Goal: Check status

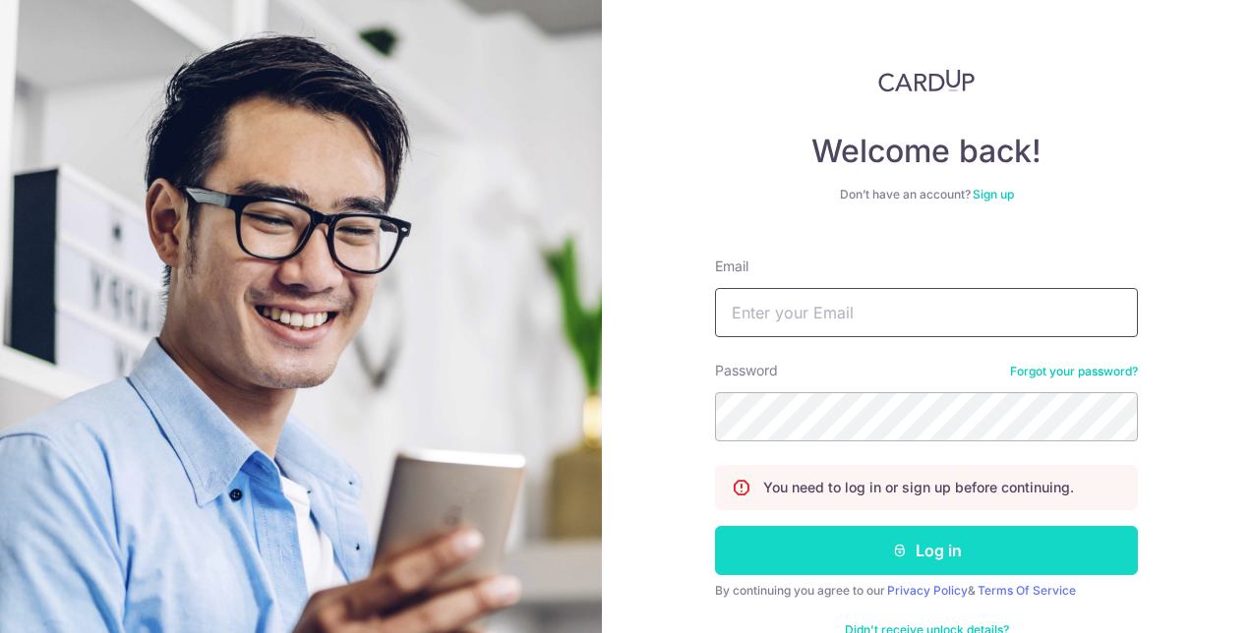
type input "[EMAIL_ADDRESS][DOMAIN_NAME]"
click at [802, 562] on button "Log in" at bounding box center [926, 550] width 423 height 49
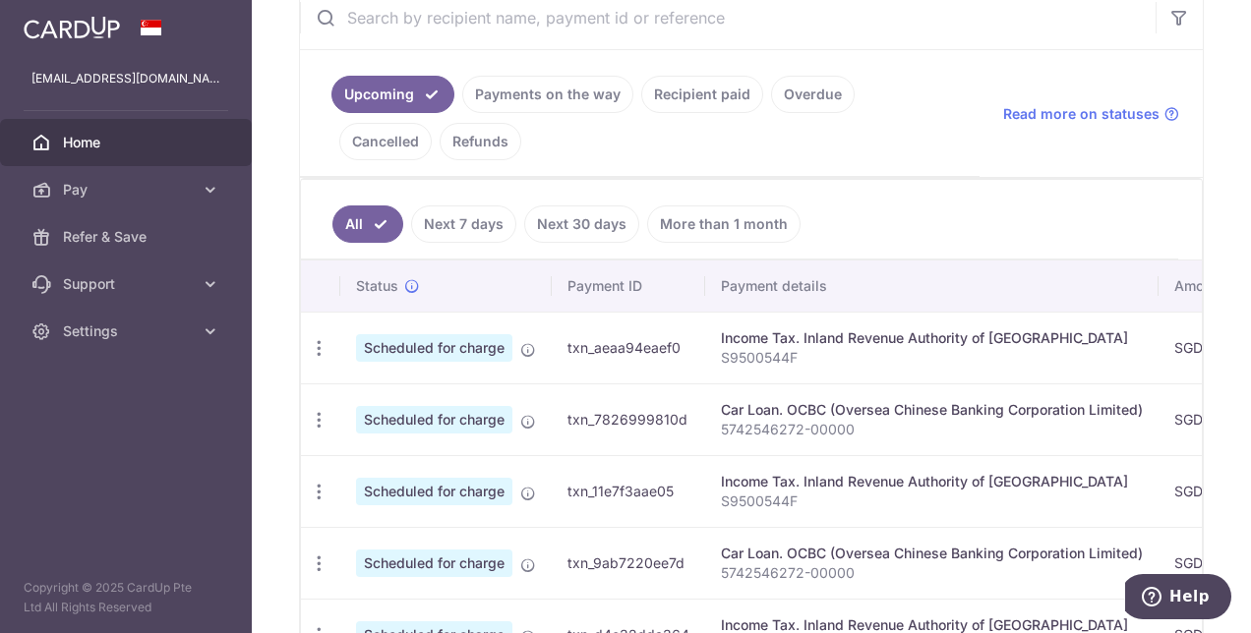
scroll to position [393, 0]
click at [540, 112] on ul "Upcoming Payments on the way Recipient paid Overdue Cancelled Refunds" at bounding box center [639, 114] width 679 height 127
drag, startPoint x: 540, startPoint y: 112, endPoint x: 501, endPoint y: 87, distance: 46.1
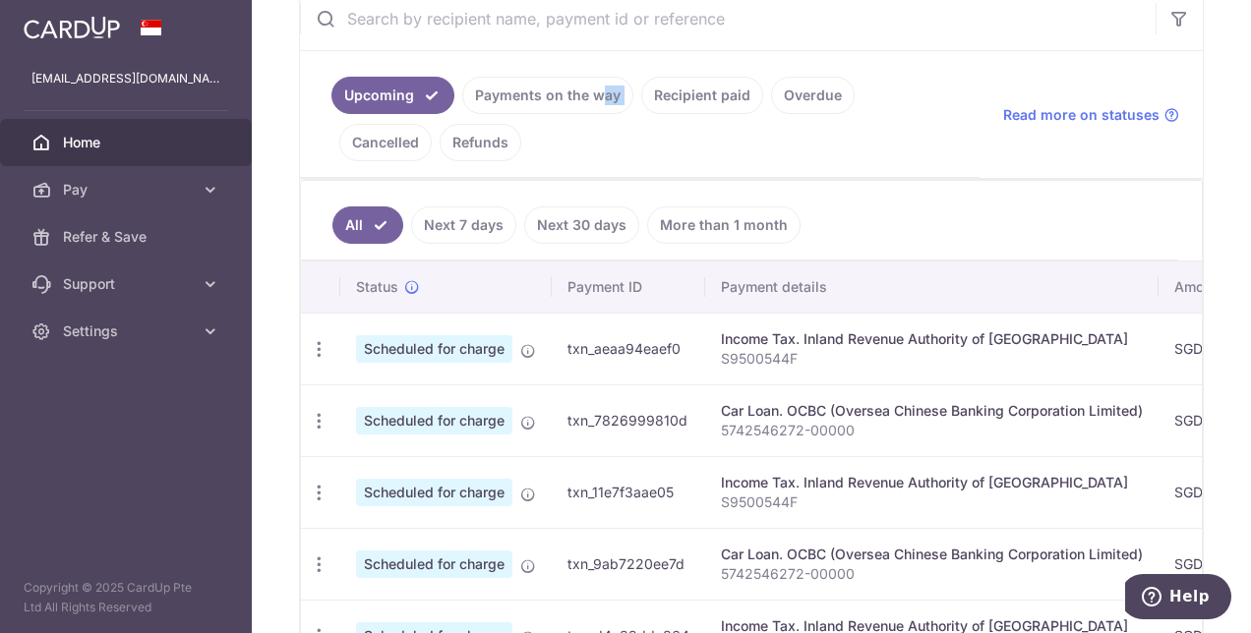
click at [496, 87] on link "Payments on the way" at bounding box center [547, 95] width 171 height 37
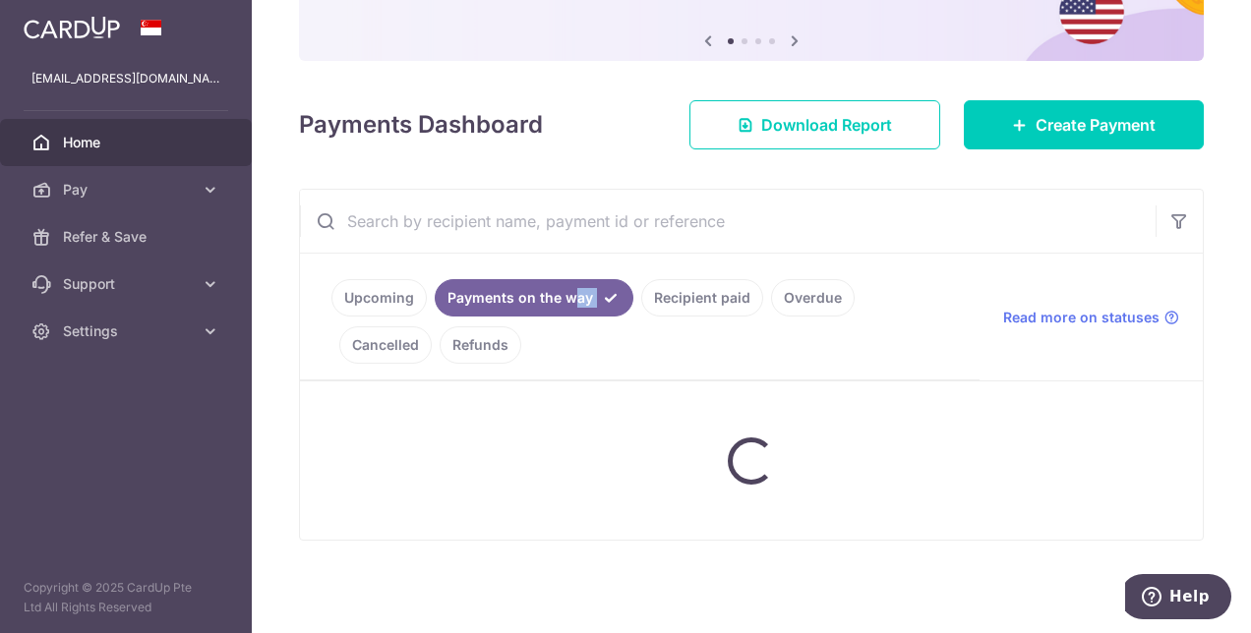
scroll to position [296, 0]
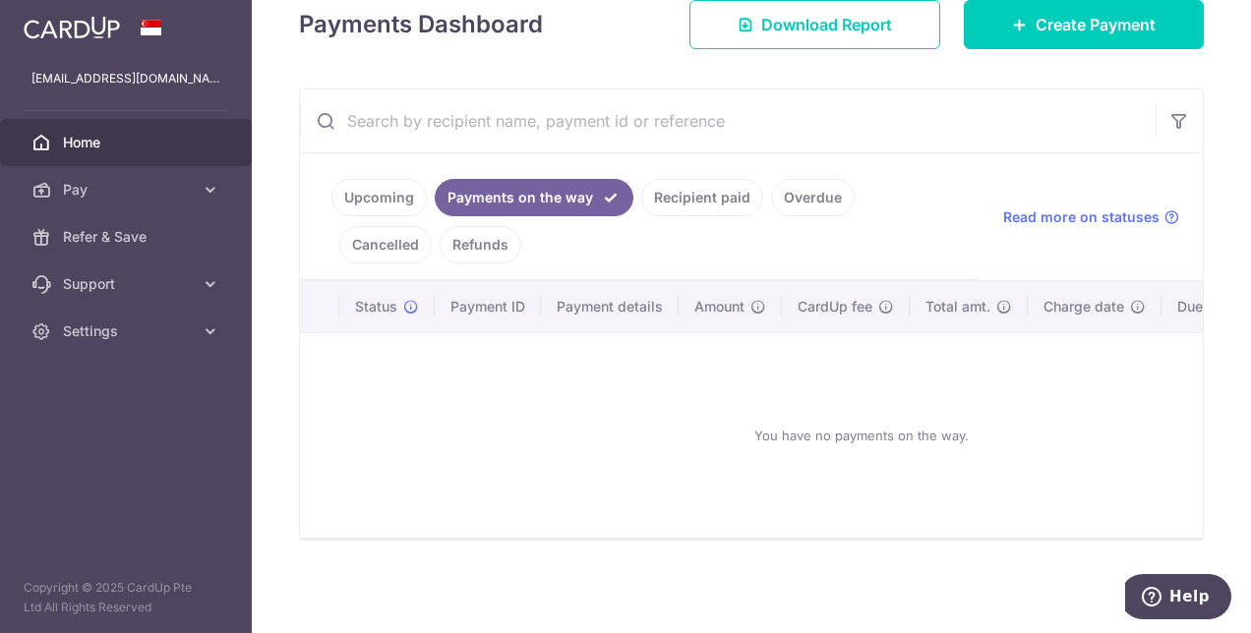
click at [667, 188] on link "Recipient paid" at bounding box center [702, 197] width 122 height 37
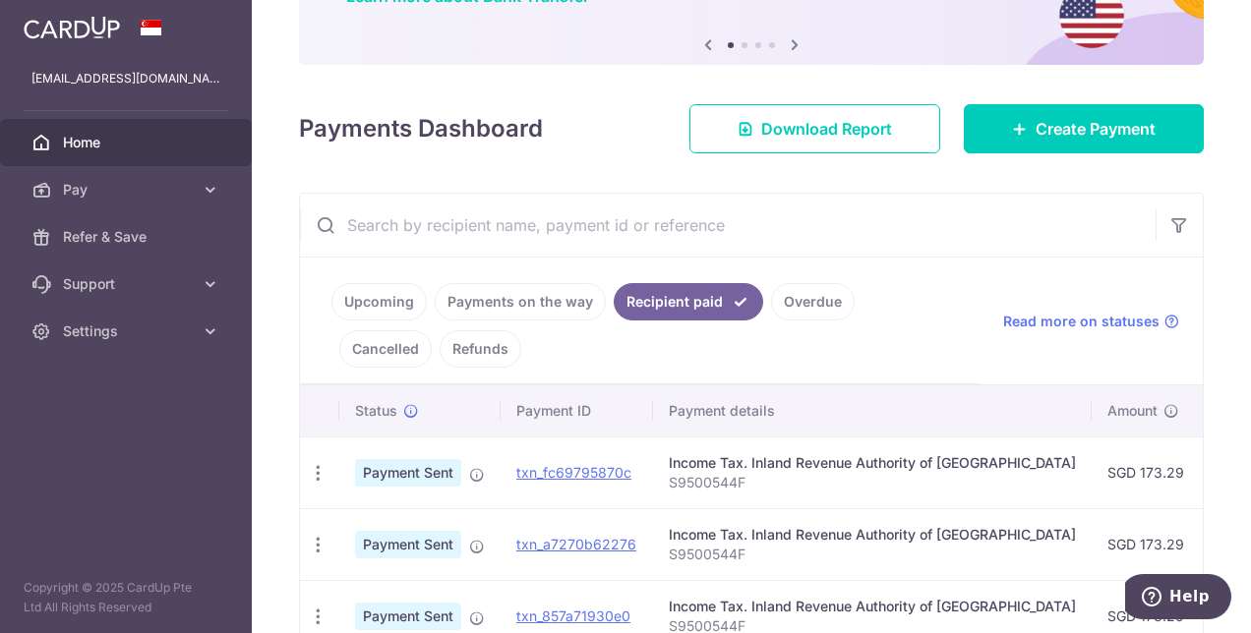
scroll to position [393, 0]
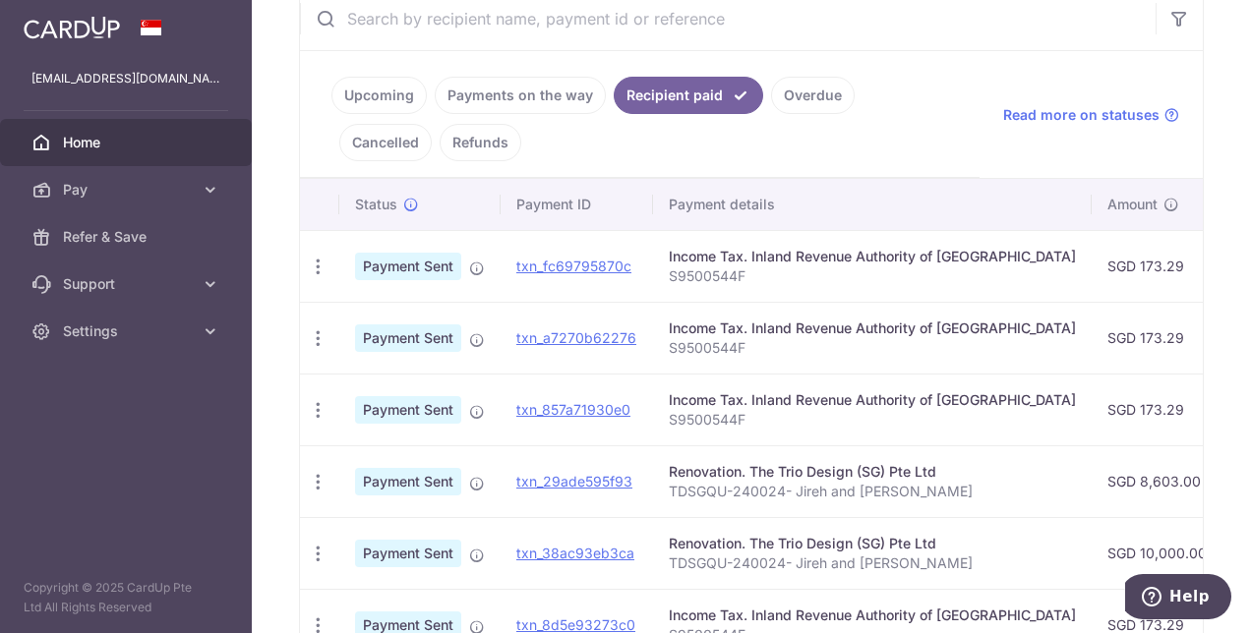
click at [824, 98] on link "Overdue" at bounding box center [813, 95] width 84 height 37
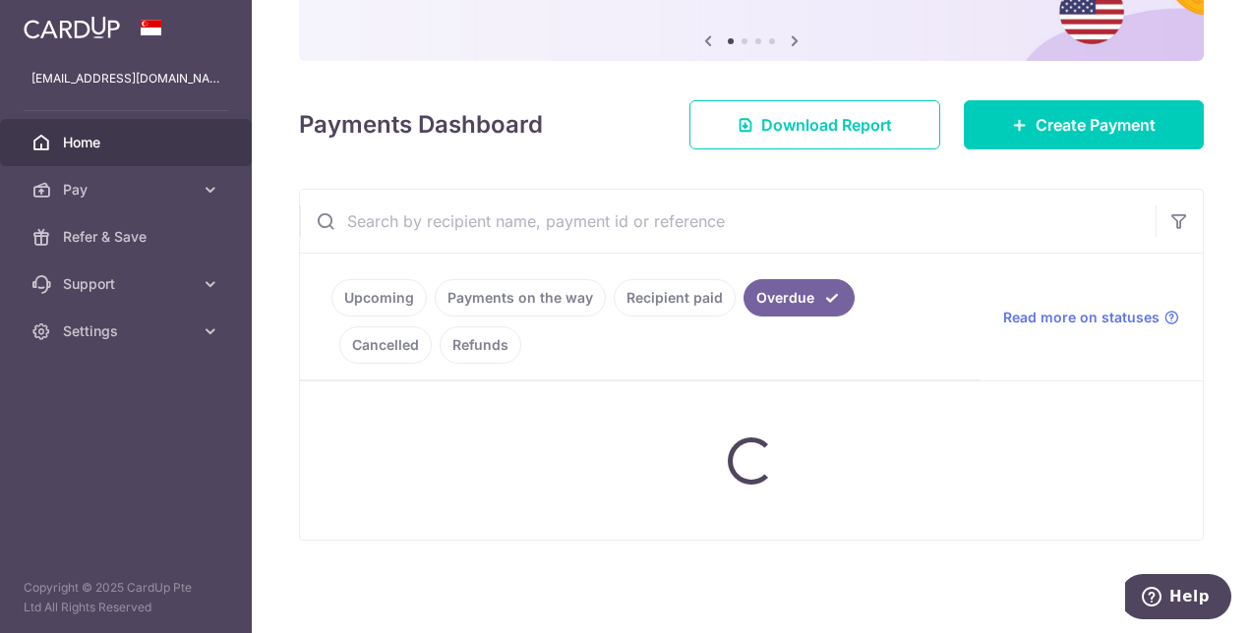
scroll to position [296, 0]
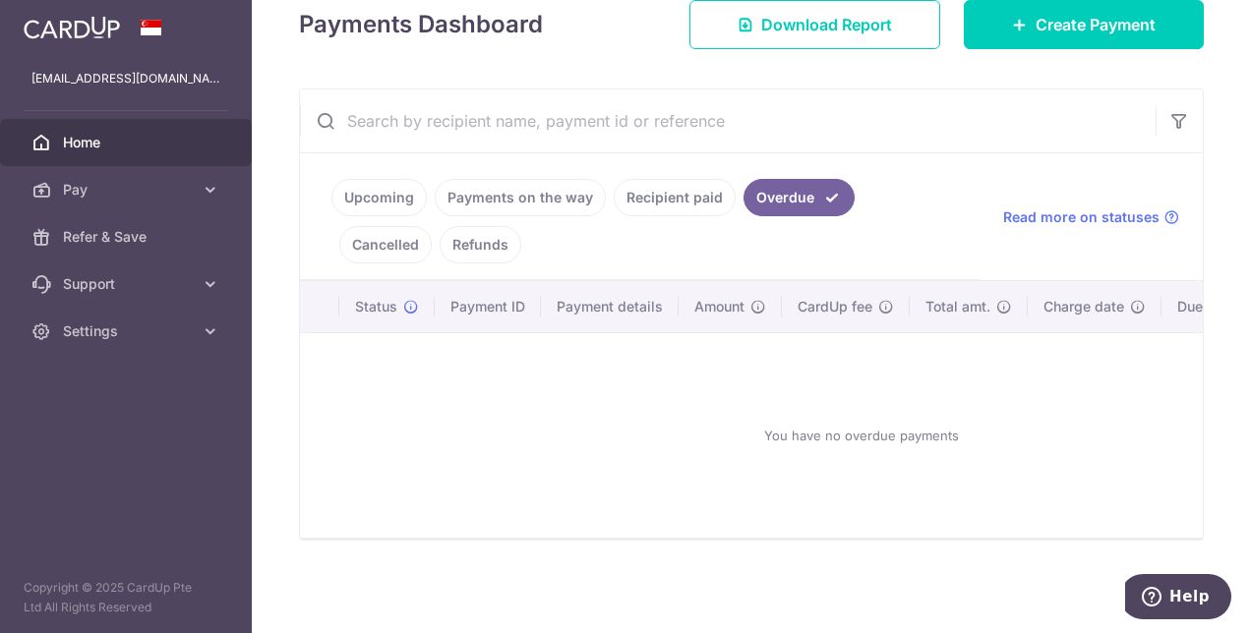
click at [898, 169] on ul "Upcoming Payments on the way Recipient paid Overdue Cancelled Refunds" at bounding box center [639, 216] width 679 height 127
click at [432, 226] on link "Cancelled" at bounding box center [385, 244] width 92 height 37
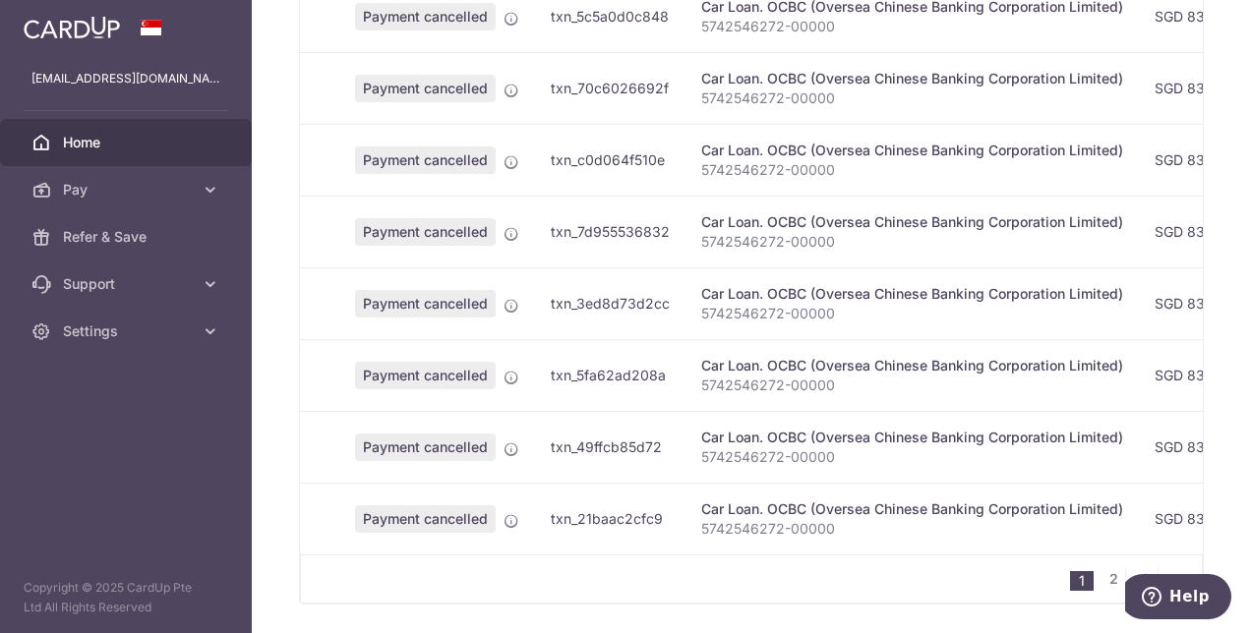
scroll to position [852, 0]
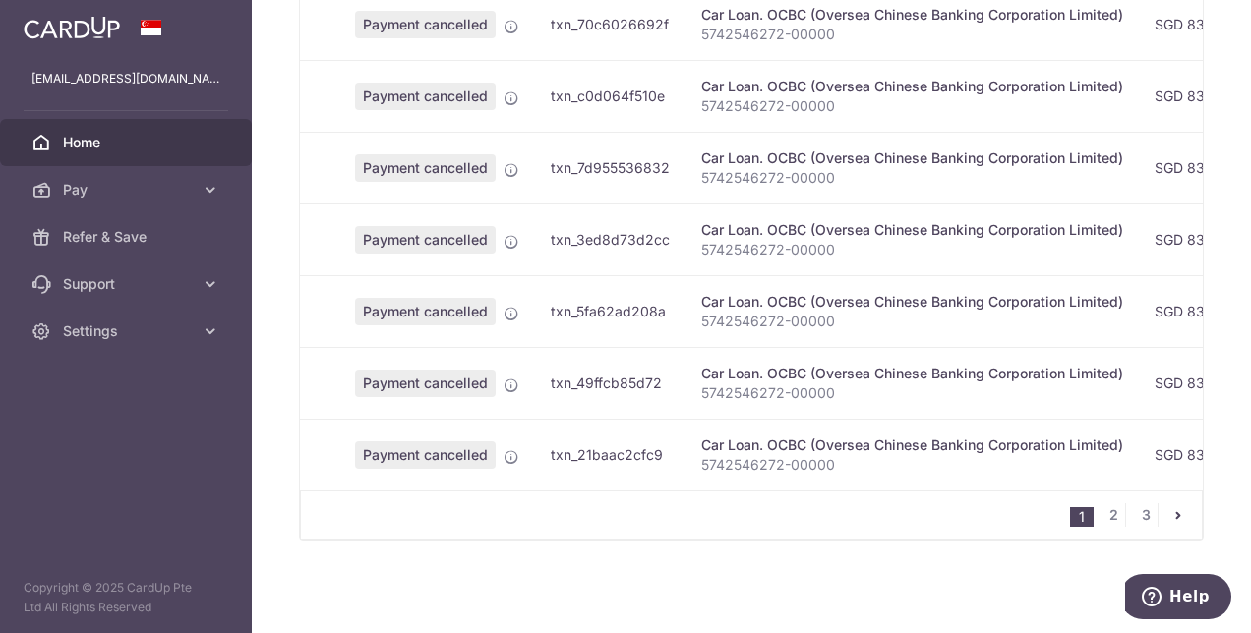
click at [707, 492] on div "1 2 3" at bounding box center [751, 515] width 903 height 49
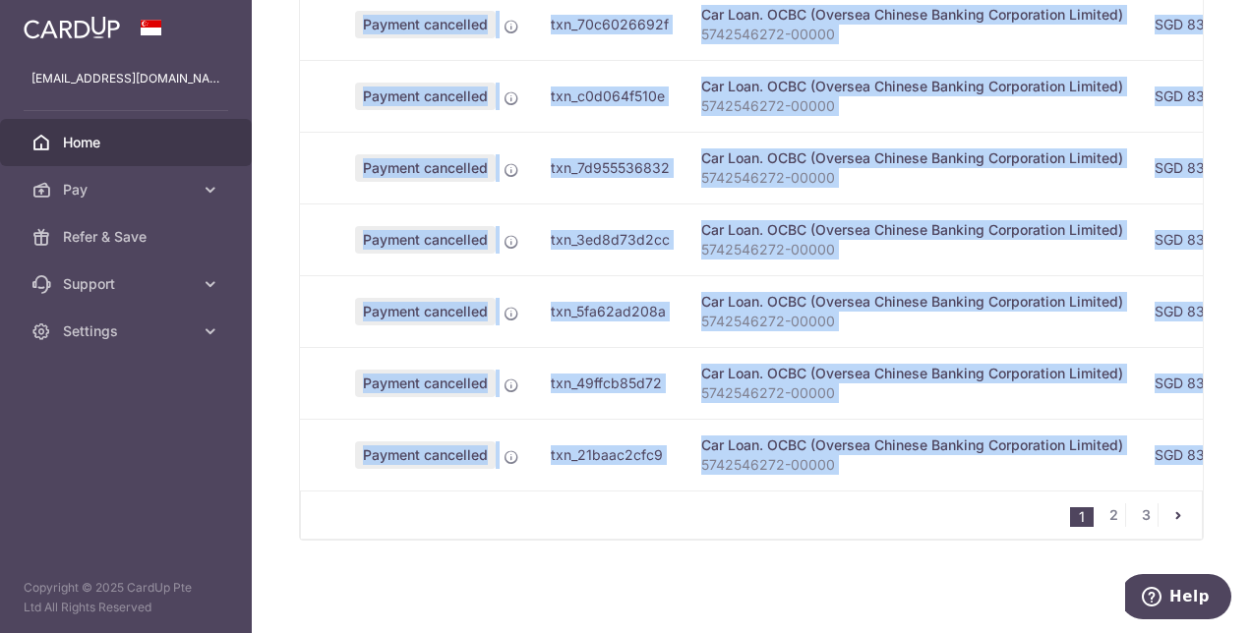
click at [713, 491] on div "Status Payment ID Payment details Amount CardUp fee Total amt. Charge date Due …" at bounding box center [751, 131] width 903 height 818
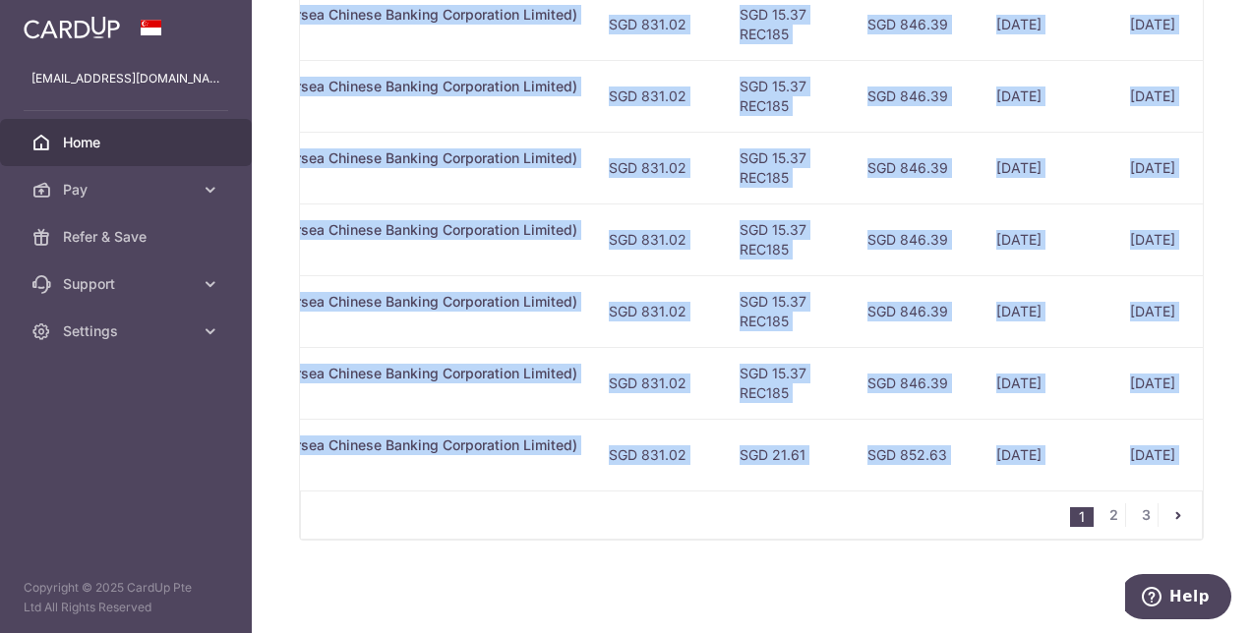
scroll to position [0, 717]
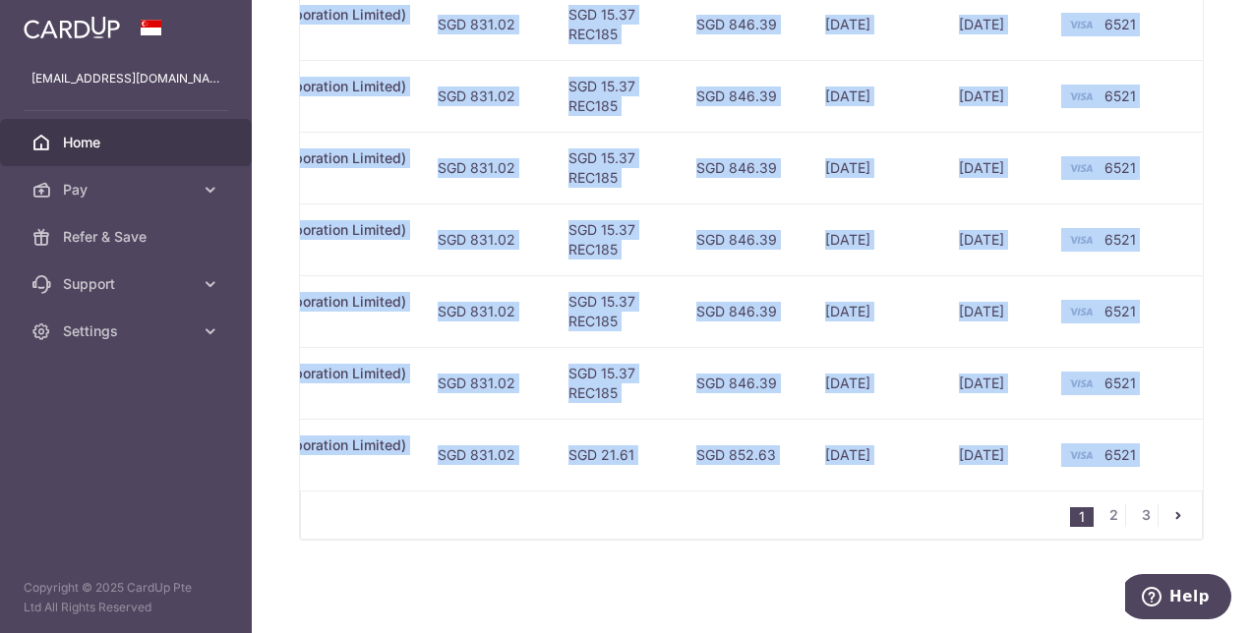
click at [1171, 419] on td "6521" at bounding box center [1129, 455] width 149 height 72
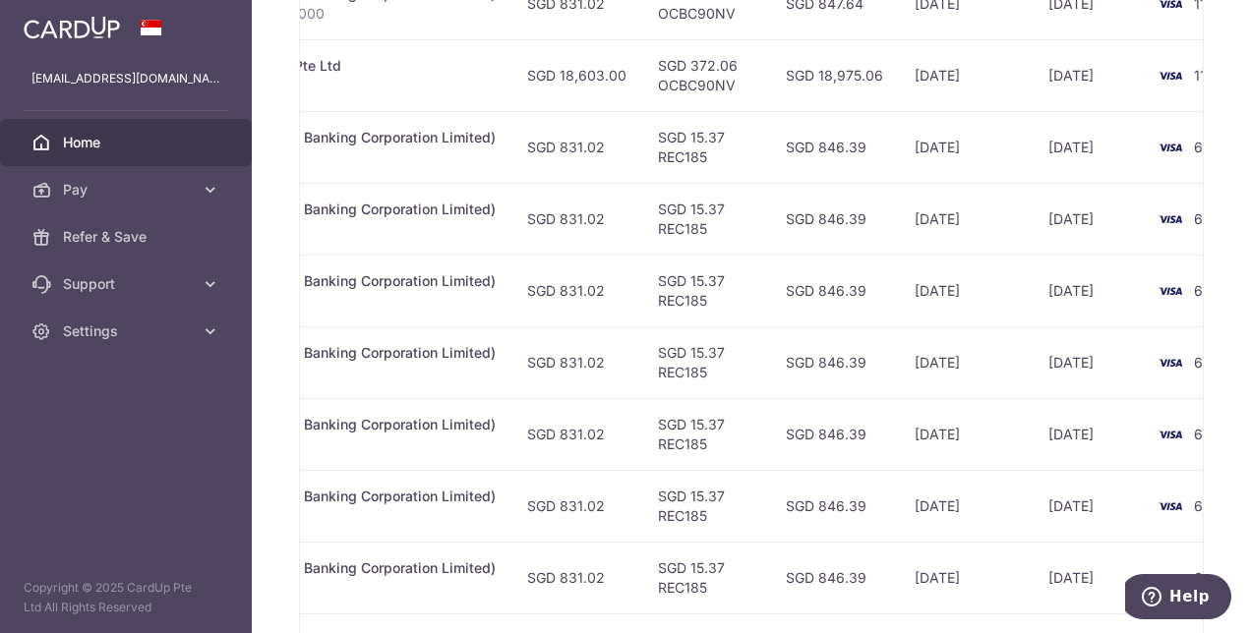
scroll to position [852, 0]
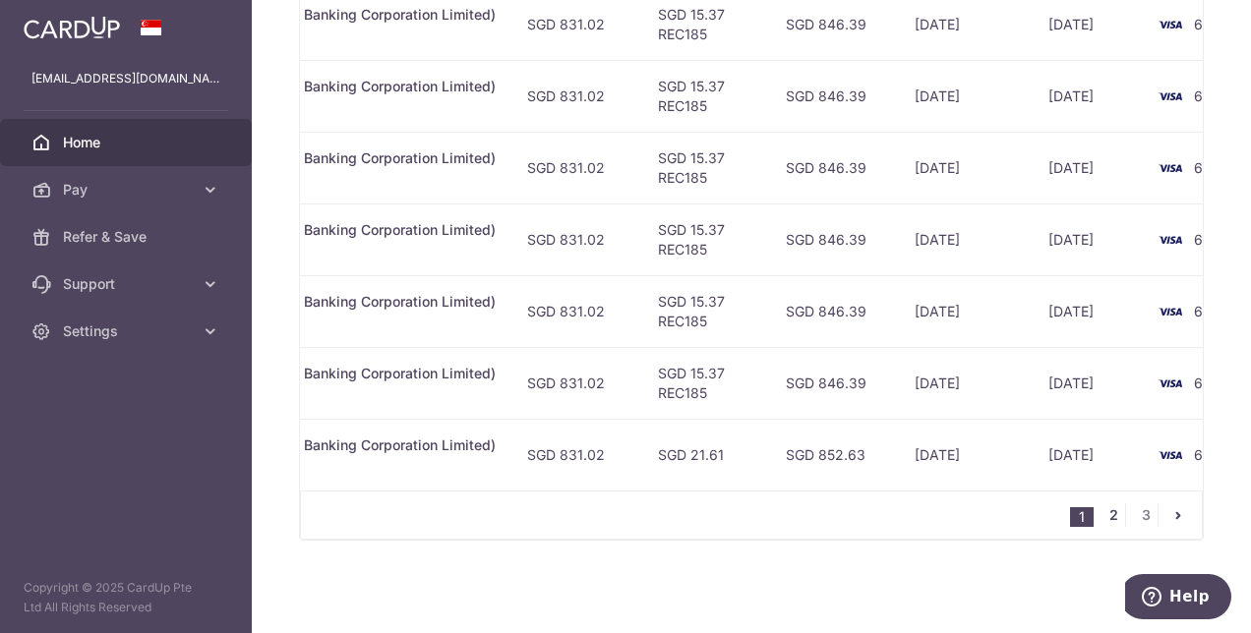
click at [1101, 508] on link "2" at bounding box center [1113, 515] width 24 height 24
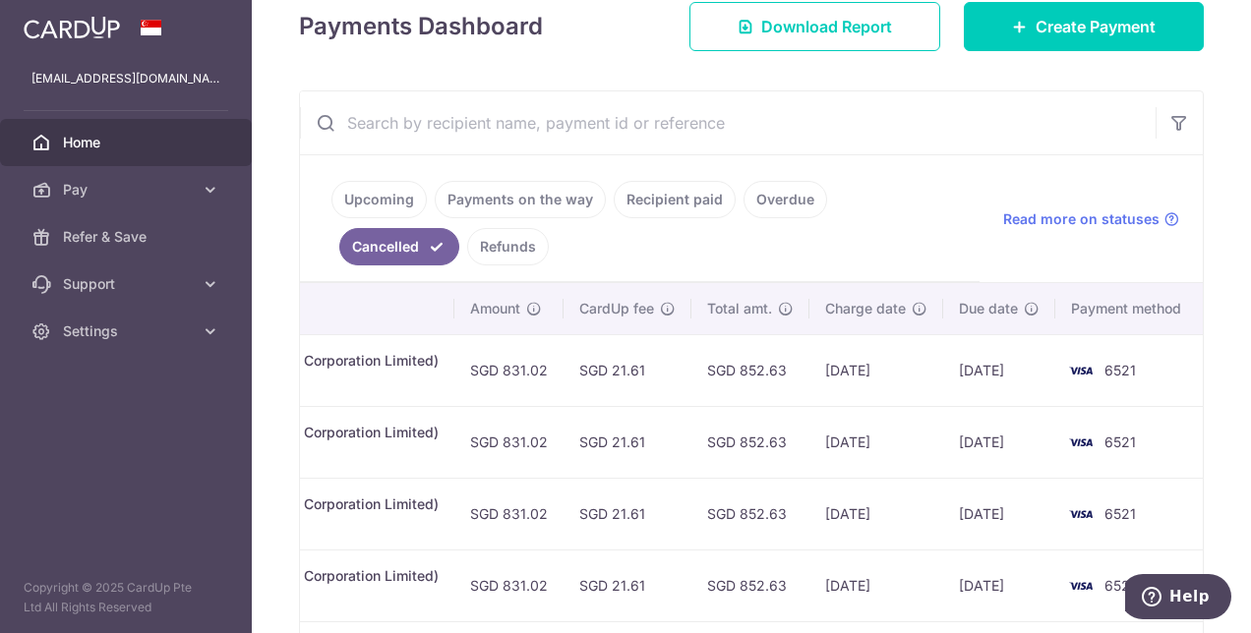
scroll to position [285, 0]
